Goal: Find contact information: Find contact information

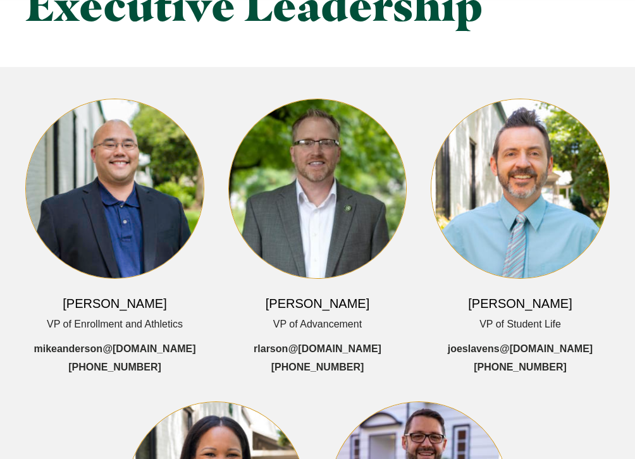
scroll to position [119, 0]
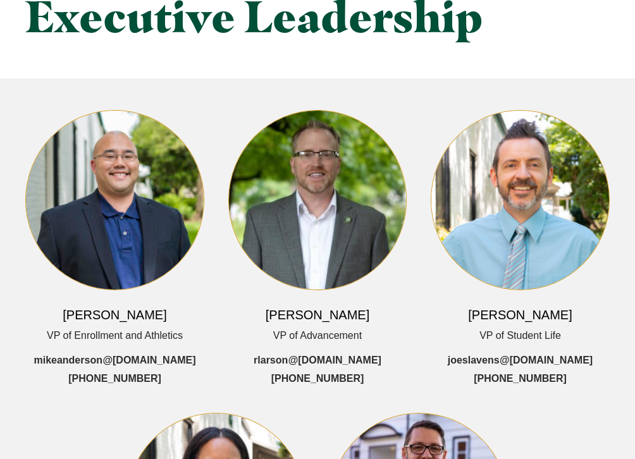
scroll to position [106, 0]
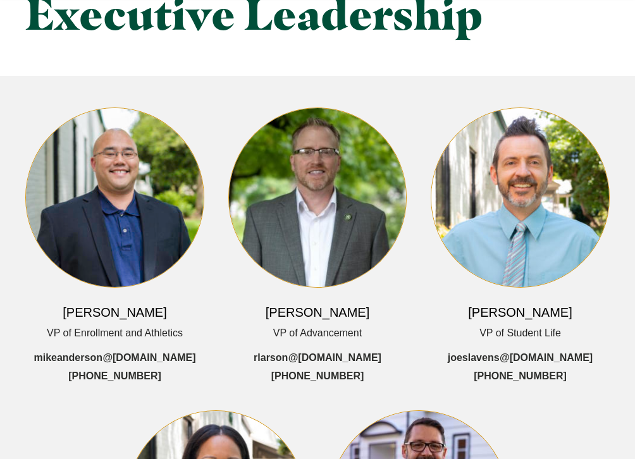
drag, startPoint x: 481, startPoint y: 376, endPoint x: 558, endPoint y: 379, distance: 77.2
click at [558, 379] on div "Joe Slavens VP of Student Life joeslavens @multnomah.edu (503) 251-5314" at bounding box center [519, 245] width 179 height 277
copy link "[PHONE_NUMBER]"
drag, startPoint x: 597, startPoint y: 350, endPoint x: 438, endPoint y: 355, distance: 159.4
click at [438, 355] on div "Joe Slavens VP of Student Life joeslavens @multnomah.edu (503) 251-5314" at bounding box center [519, 245] width 179 height 277
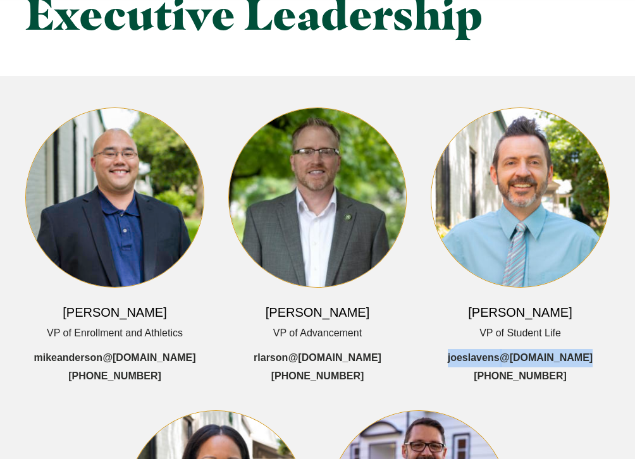
copy link "joeslavens @multnomah.edu"
click at [527, 312] on h6 "Joe Slavens" at bounding box center [520, 312] width 104 height 18
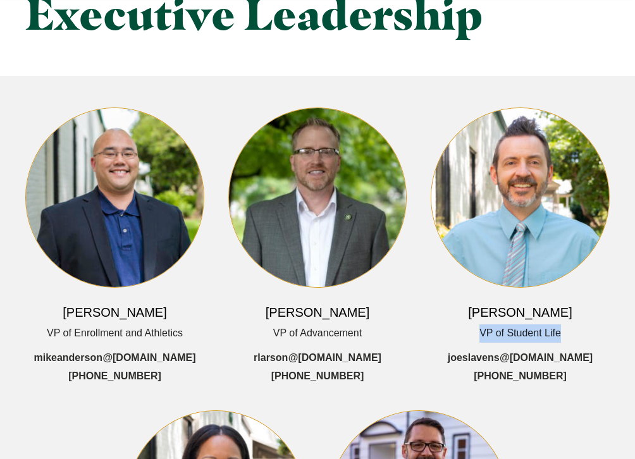
drag, startPoint x: 477, startPoint y: 329, endPoint x: 564, endPoint y: 331, distance: 87.2
click at [564, 331] on div "Joe Slavens VP of Student Life joeslavens @multnomah.edu (503) 251-5314" at bounding box center [519, 245] width 179 height 277
copy span "VP of Student Life"
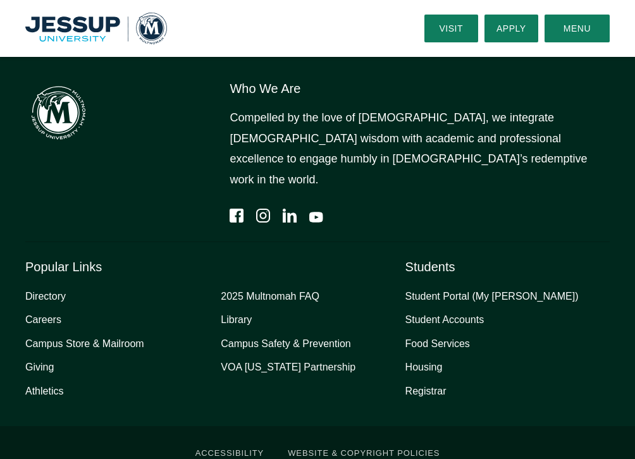
scroll to position [1772, 0]
click at [213, 286] on ul "Directory Careers Campus Store & Mailroom Giving Athletics 2025 Multnomah FAQ L…" at bounding box center [215, 343] width 380 height 115
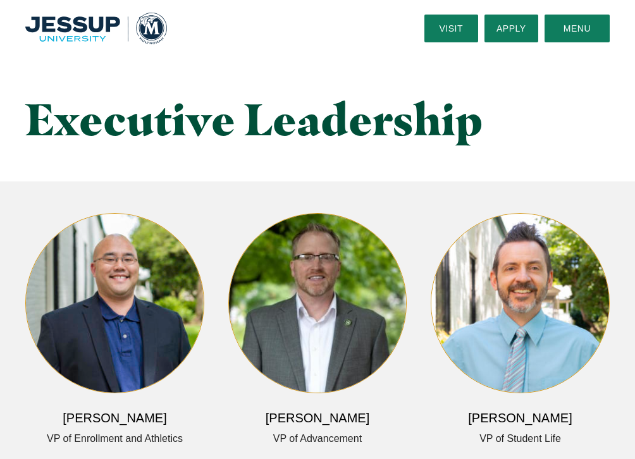
scroll to position [0, 0]
click at [451, 20] on link "Visit" at bounding box center [451, 29] width 54 height 28
